Goal: Navigation & Orientation: Find specific page/section

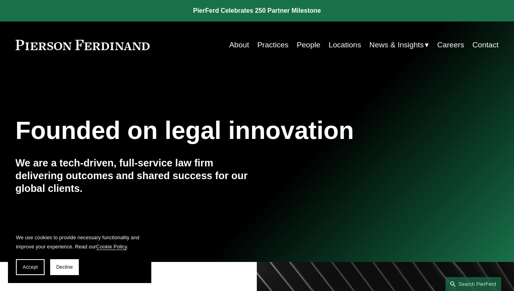
click at [305, 45] on link "People" at bounding box center [307, 44] width 23 height 15
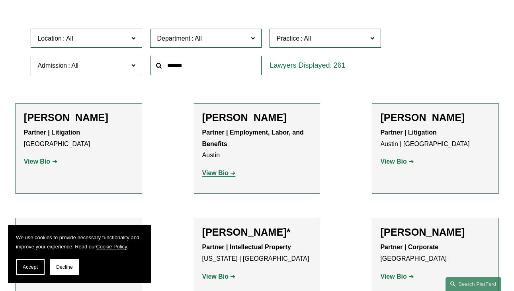
scroll to position [239, 0]
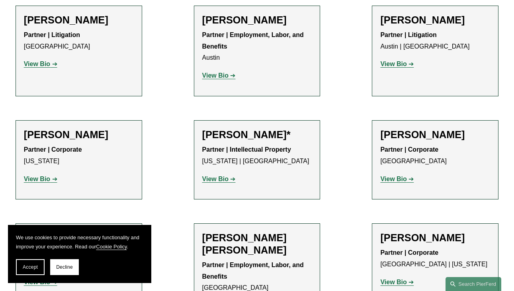
scroll to position [159, 0]
